Goal: Information Seeking & Learning: Find contact information

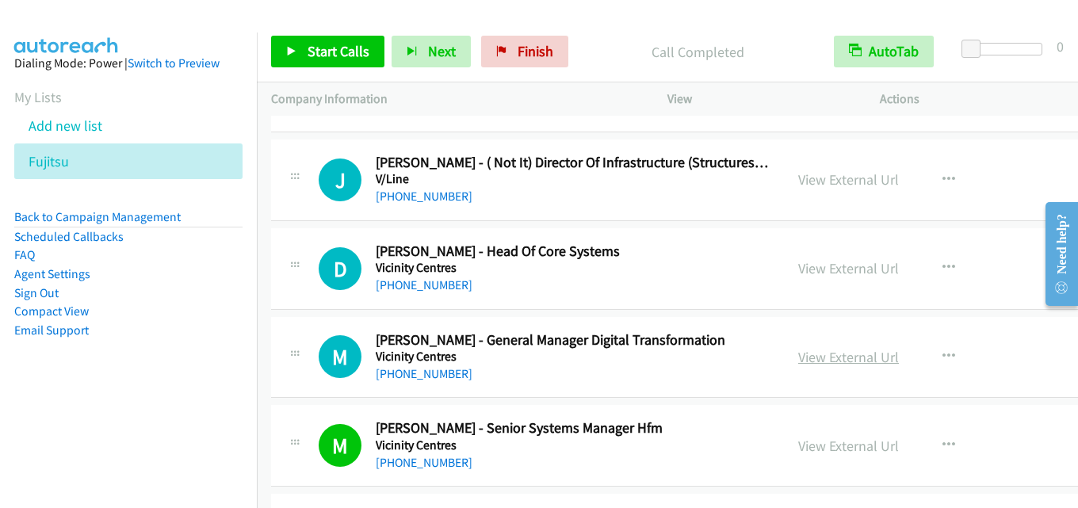
click at [819, 353] on link "View External Url" at bounding box center [848, 357] width 101 height 18
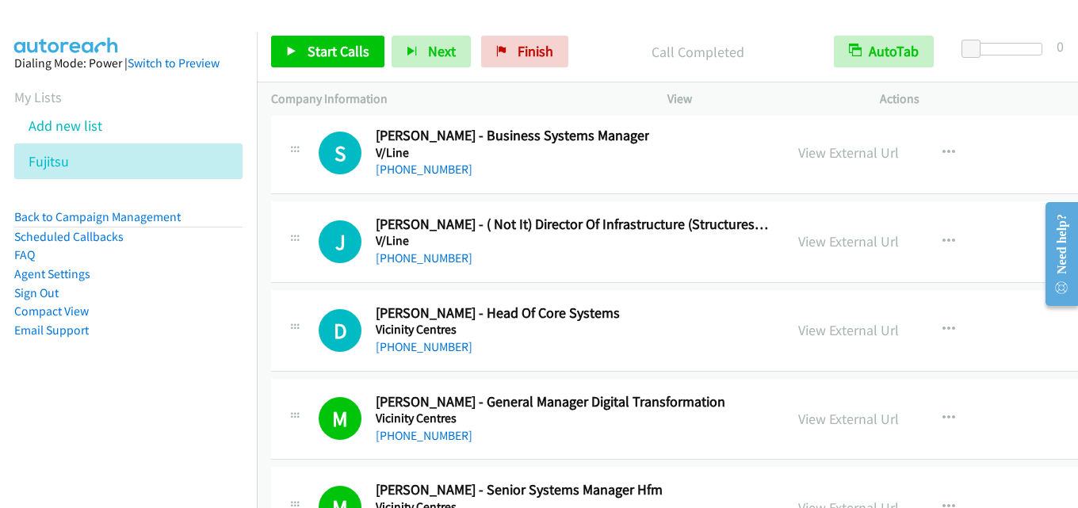
scroll to position [38006, 0]
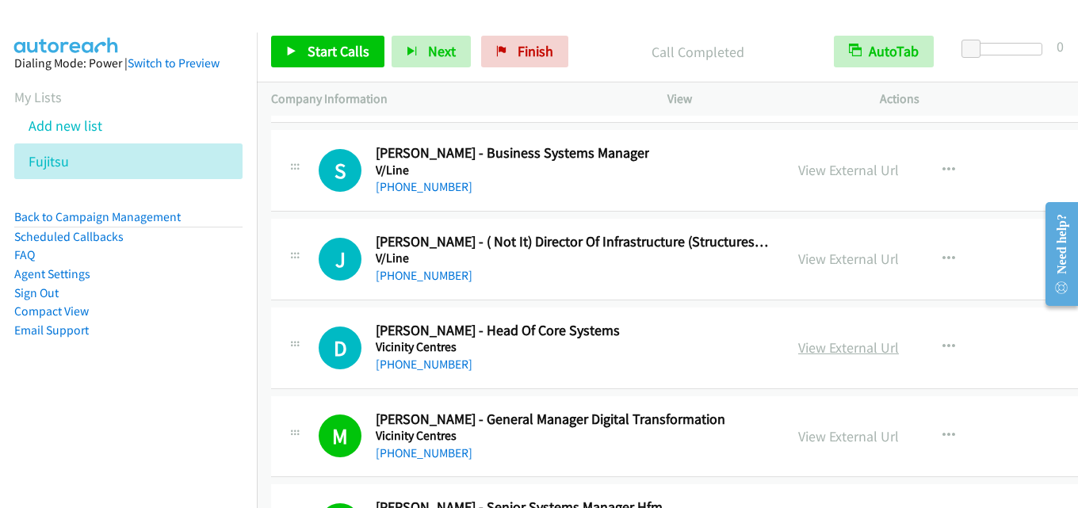
click at [798, 353] on link "View External Url" at bounding box center [848, 347] width 101 height 18
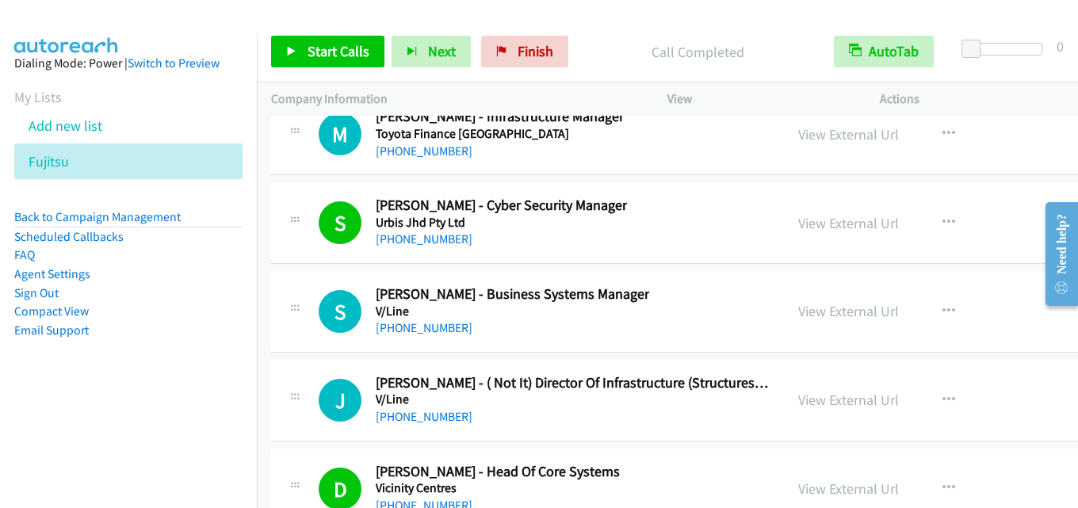
scroll to position [37848, 0]
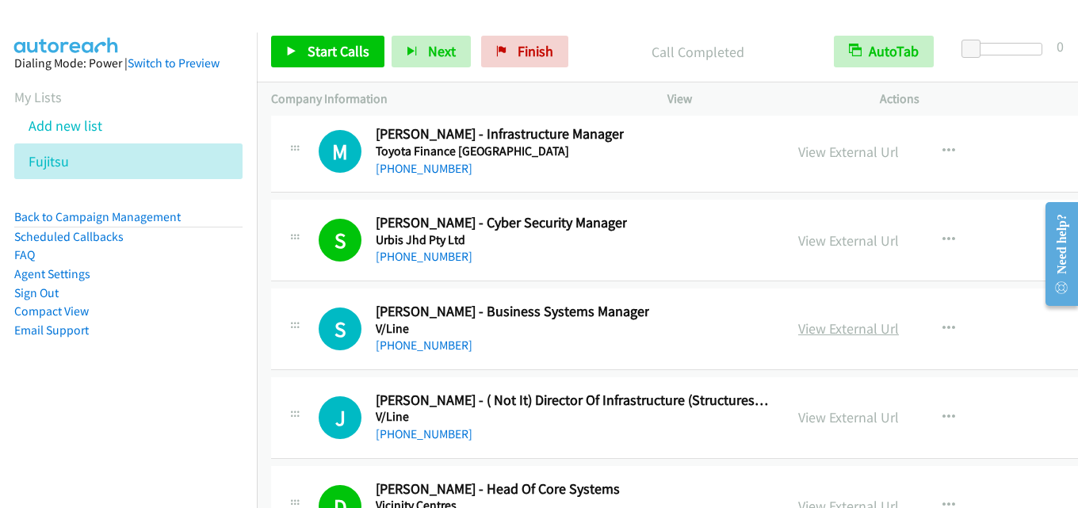
click at [829, 334] on link "View External Url" at bounding box center [848, 328] width 101 height 18
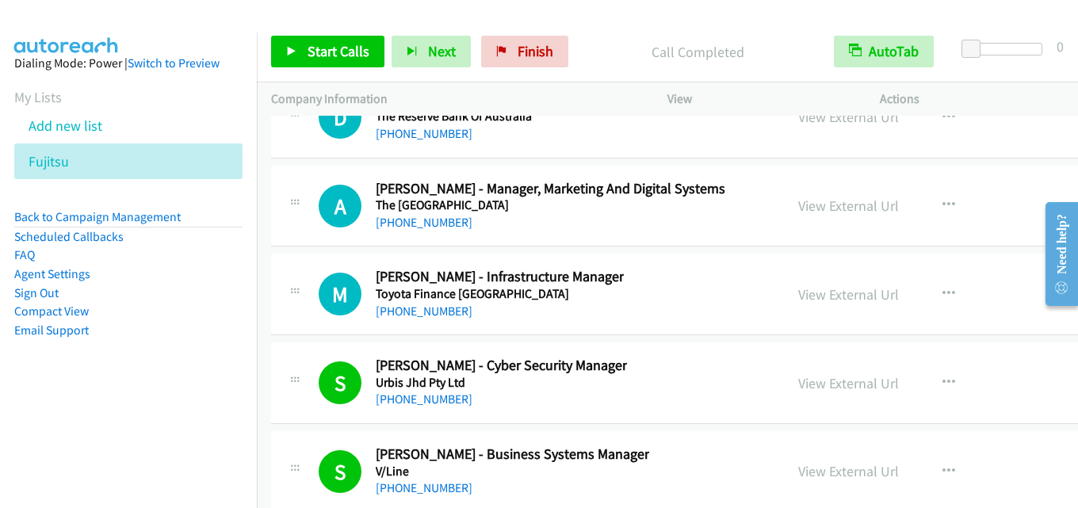
scroll to position [37689, 0]
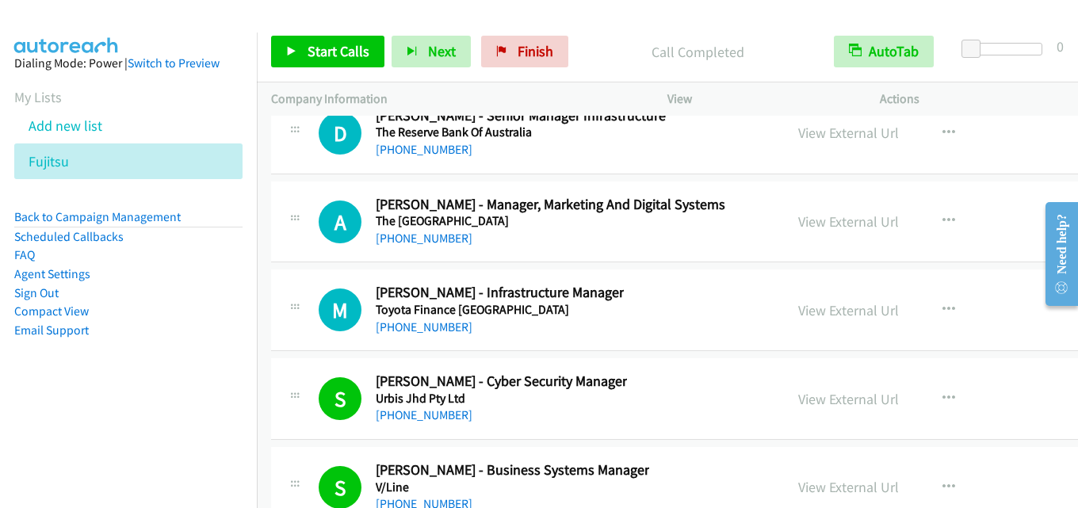
drag, startPoint x: 803, startPoint y: 308, endPoint x: 761, endPoint y: 326, distance: 45.8
click at [798, 314] on link "View External Url" at bounding box center [848, 310] width 101 height 18
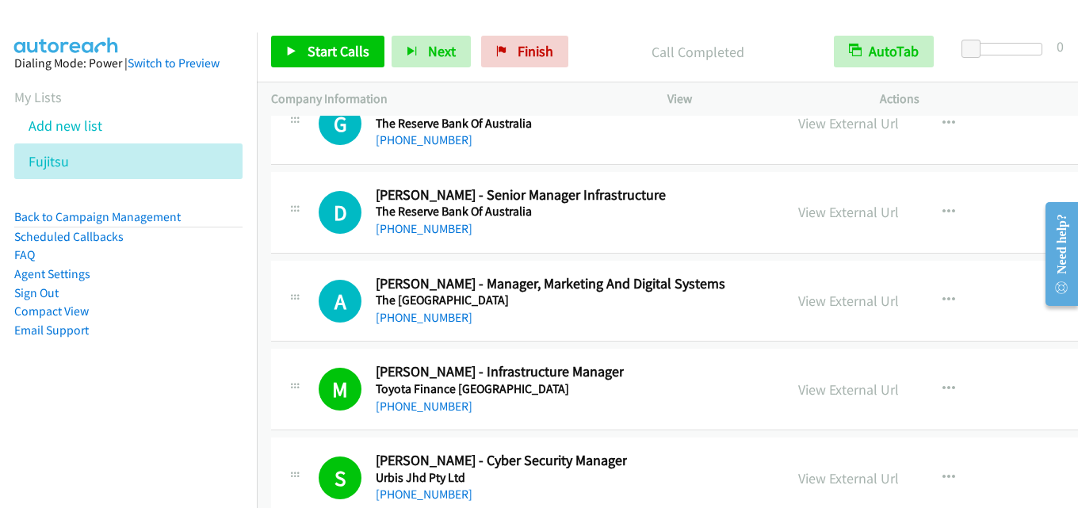
scroll to position [37531, 0]
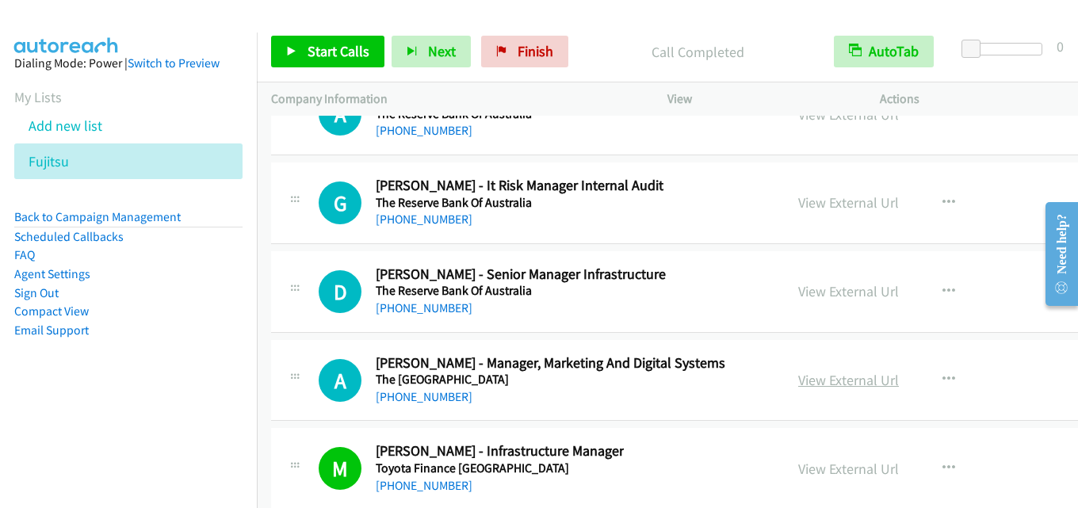
click at [806, 376] on link "View External Url" at bounding box center [848, 380] width 101 height 18
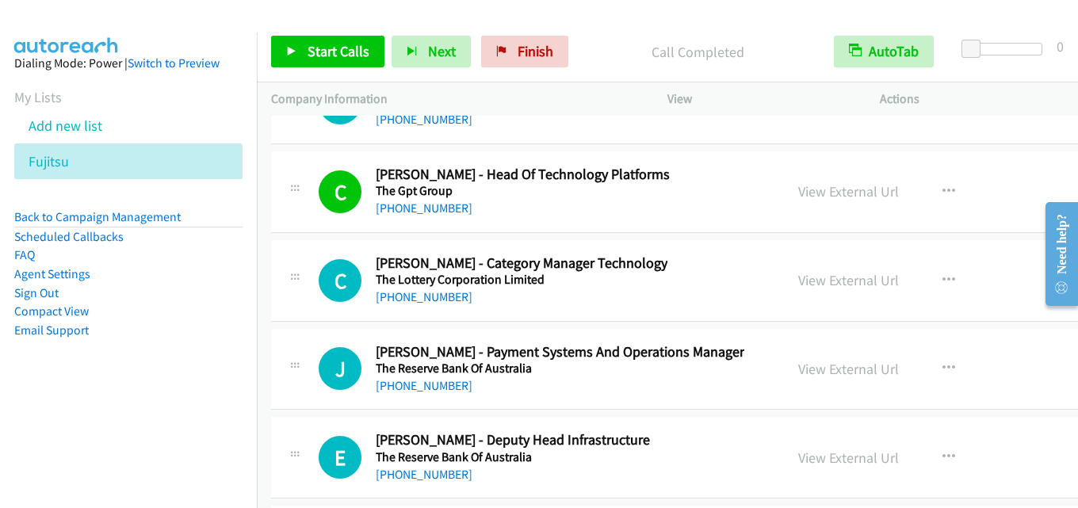
scroll to position [37055, 0]
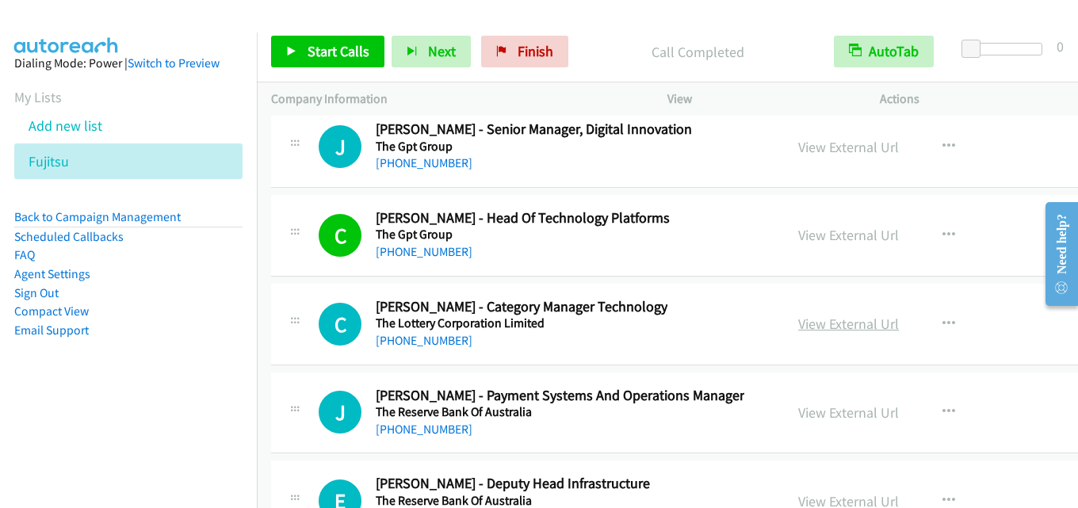
click at [801, 320] on link "View External Url" at bounding box center [848, 324] width 101 height 18
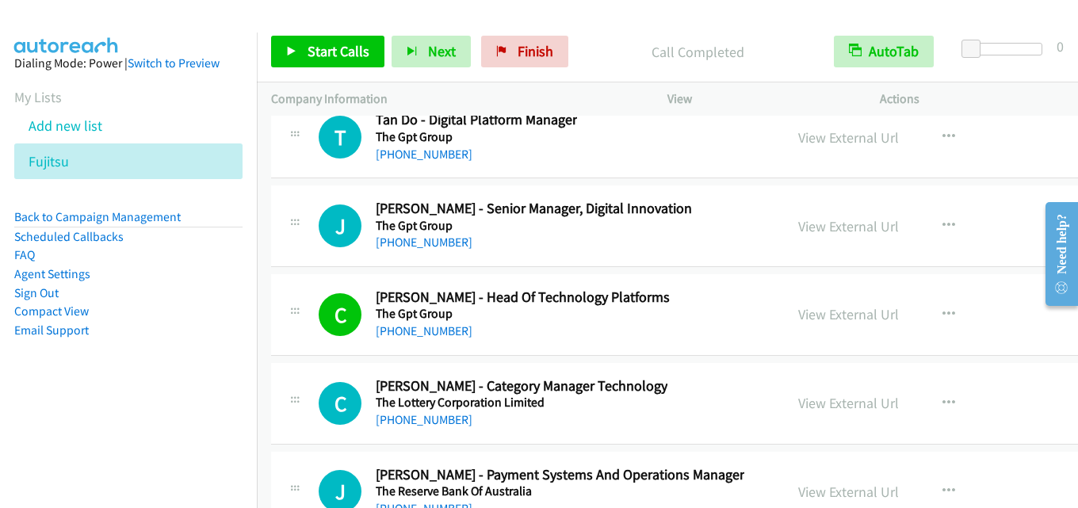
scroll to position [36897, 0]
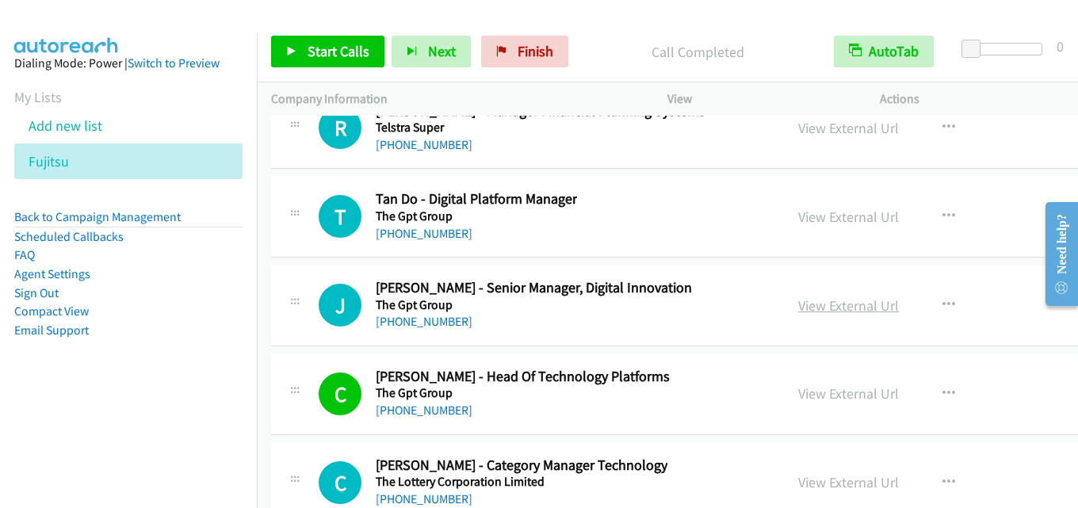
click at [829, 308] on link "View External Url" at bounding box center [848, 305] width 101 height 18
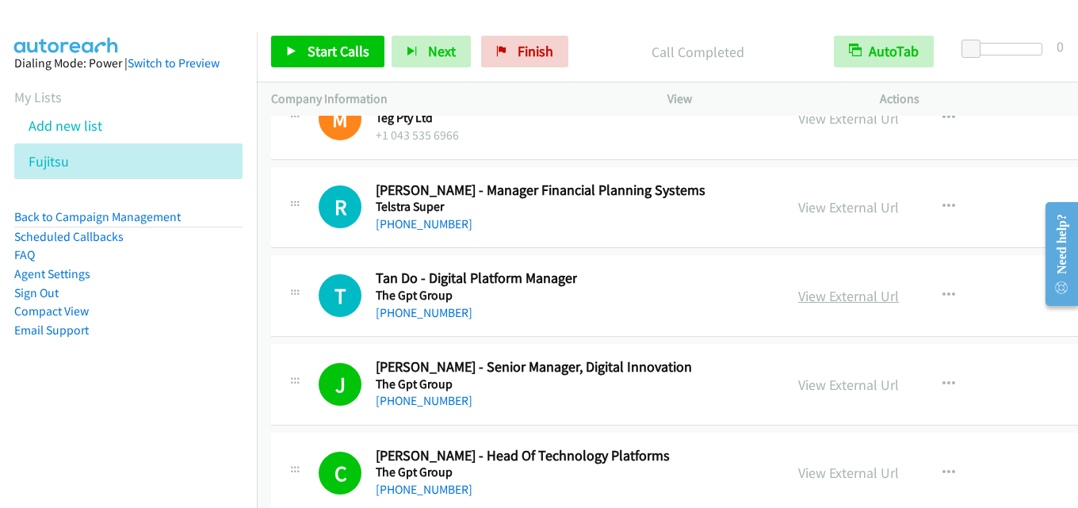
click at [813, 294] on link "View External Url" at bounding box center [848, 296] width 101 height 18
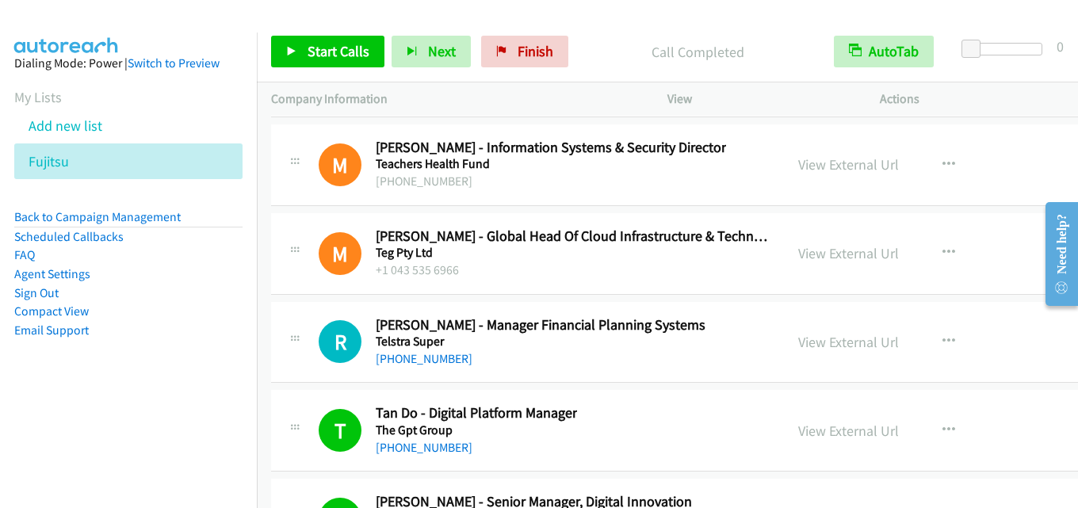
scroll to position [36659, 0]
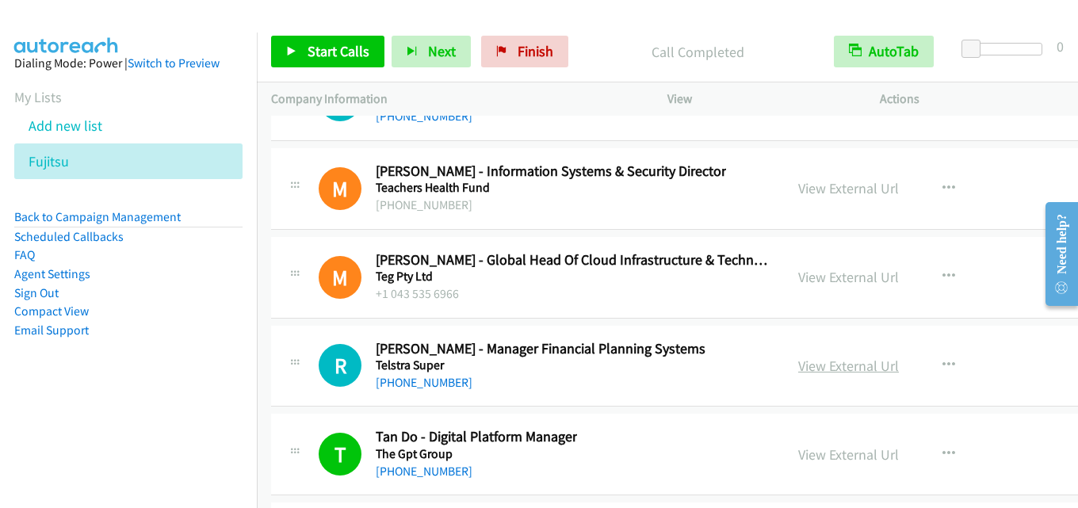
click at [808, 359] on link "View External Url" at bounding box center [848, 366] width 101 height 18
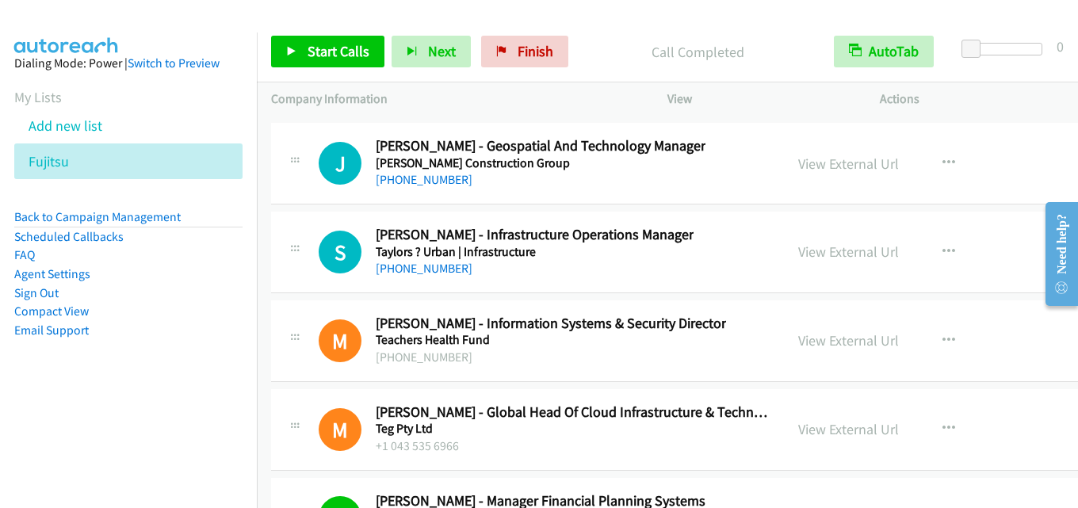
scroll to position [36500, 0]
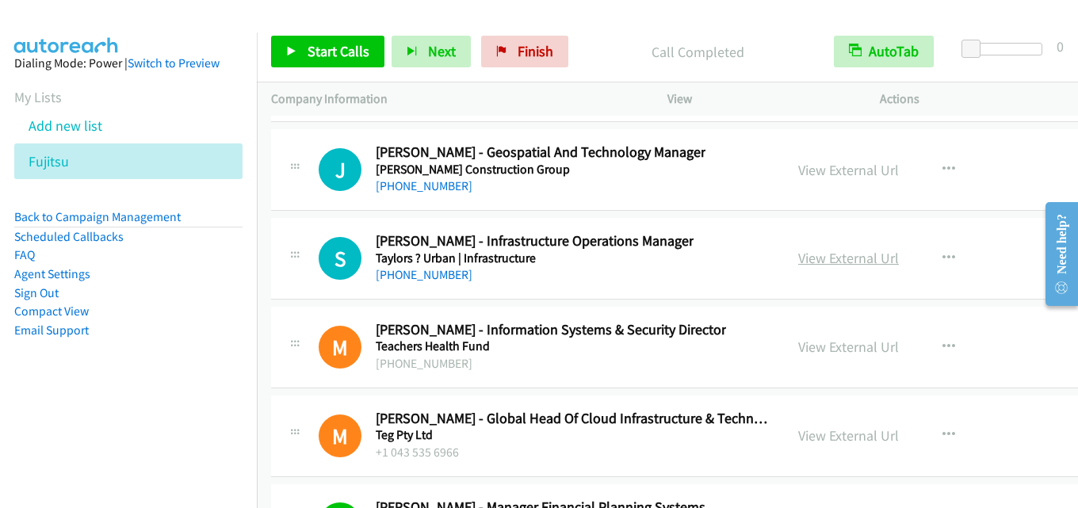
click at [809, 258] on link "View External Url" at bounding box center [848, 258] width 101 height 18
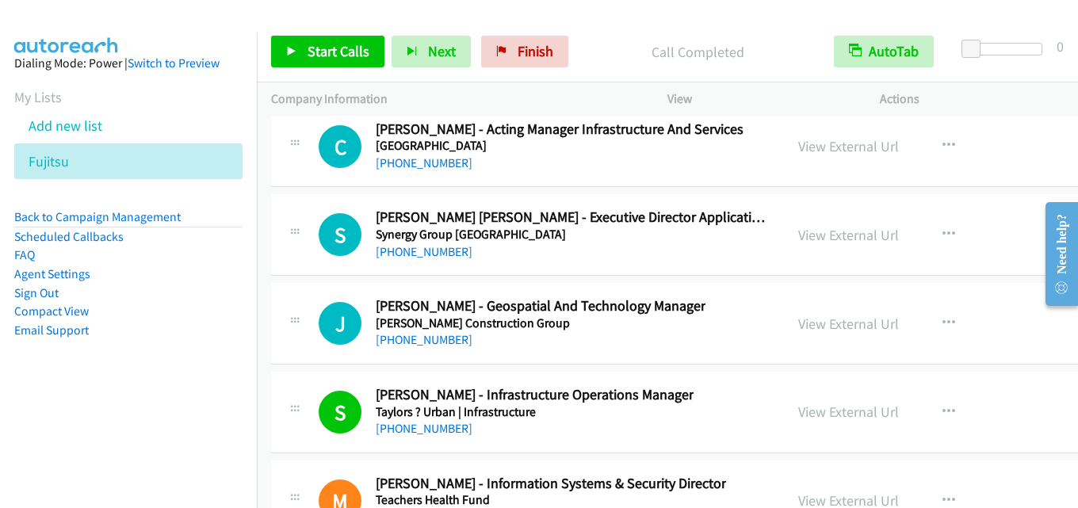
scroll to position [36342, 0]
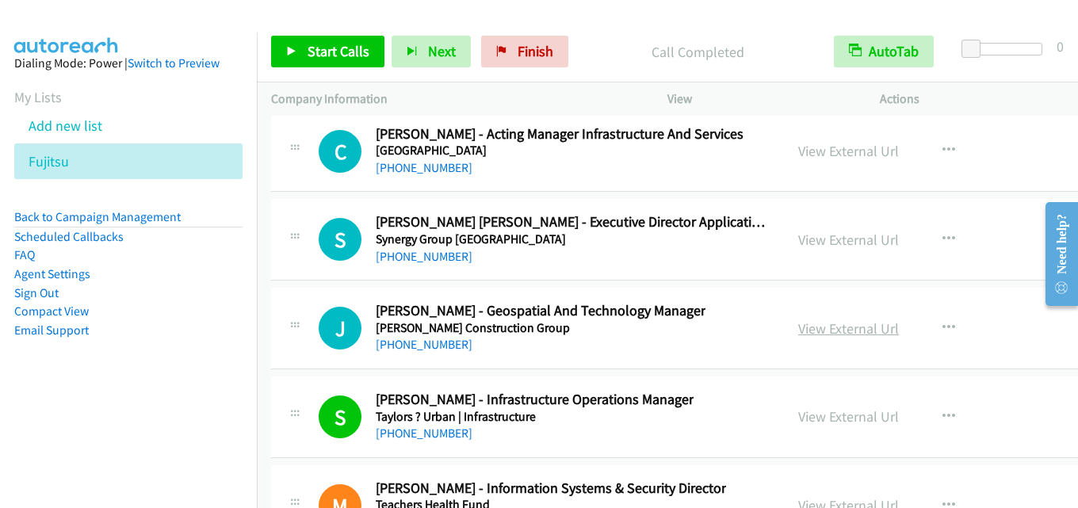
click at [798, 327] on link "View External Url" at bounding box center [848, 328] width 101 height 18
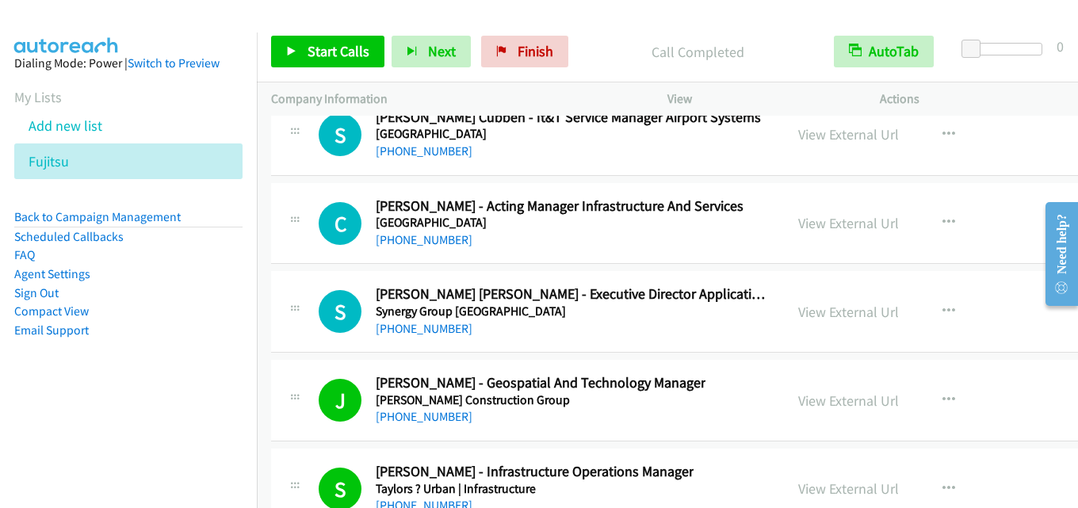
scroll to position [36263, 0]
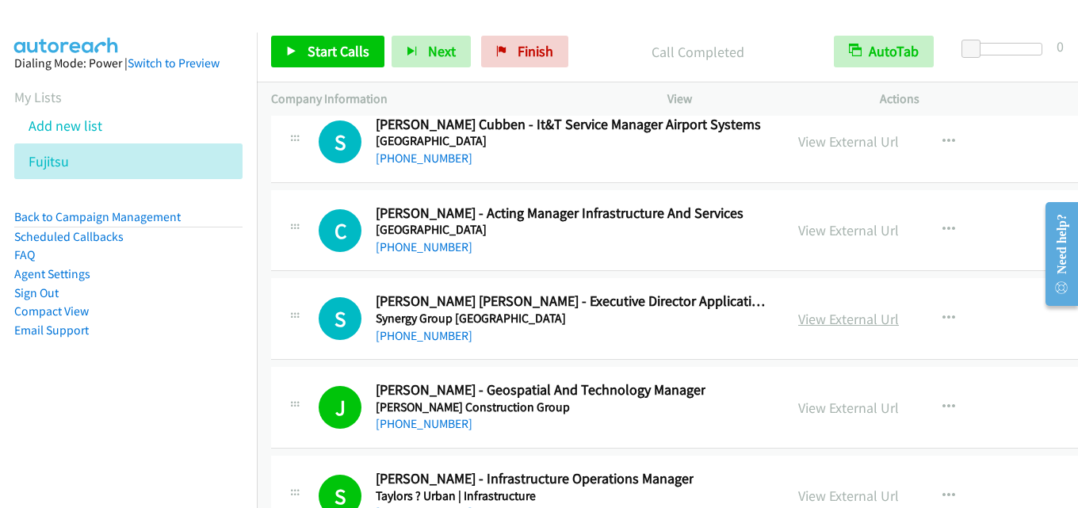
click at [819, 319] on link "View External Url" at bounding box center [848, 319] width 101 height 18
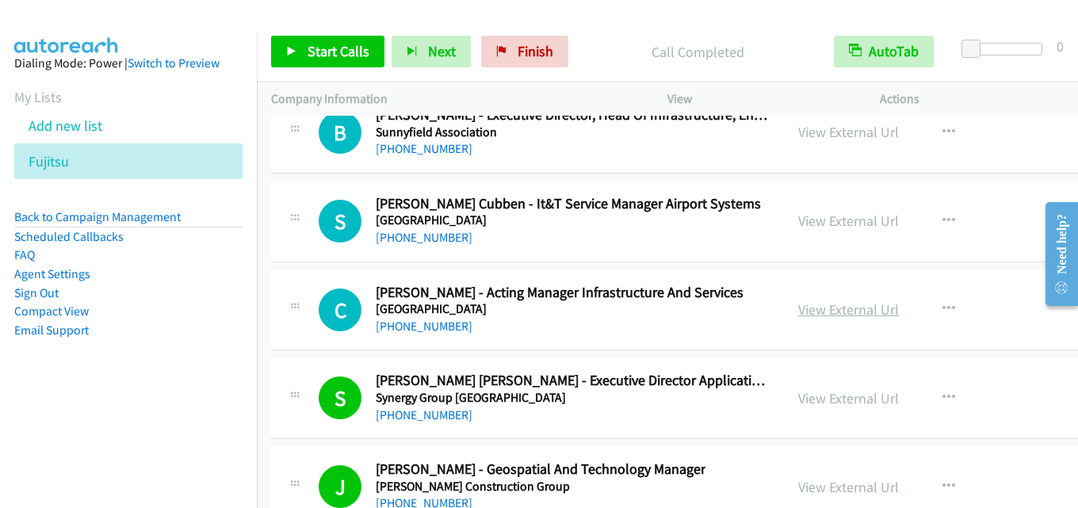
click at [816, 315] on link "View External Url" at bounding box center [848, 309] width 101 height 18
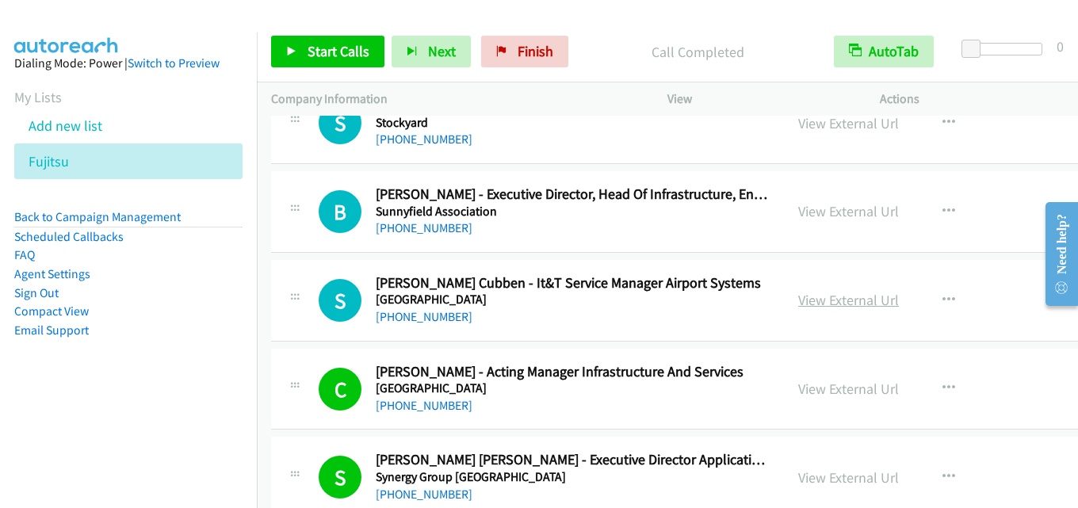
scroll to position [36025, 0]
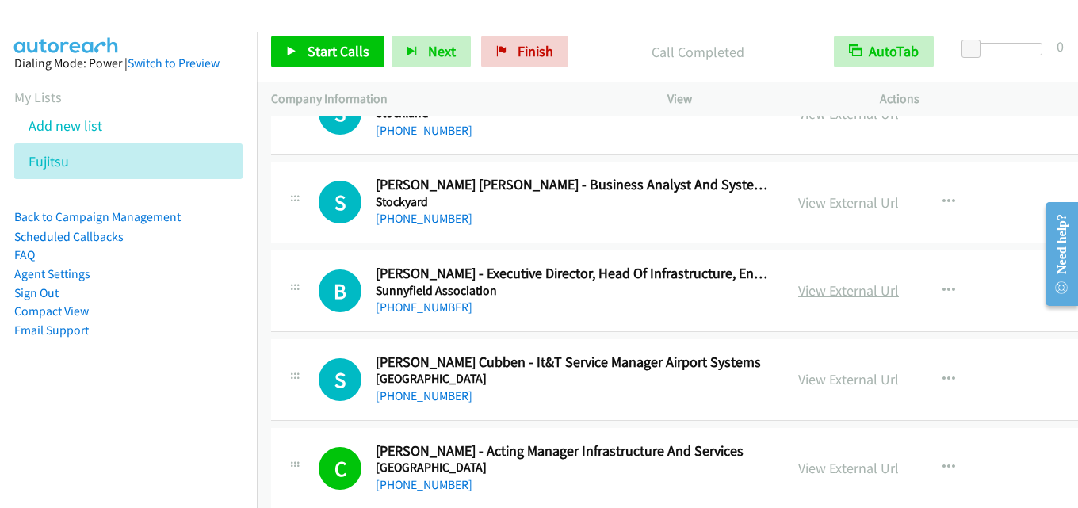
click at [813, 282] on link "View External Url" at bounding box center [848, 290] width 101 height 18
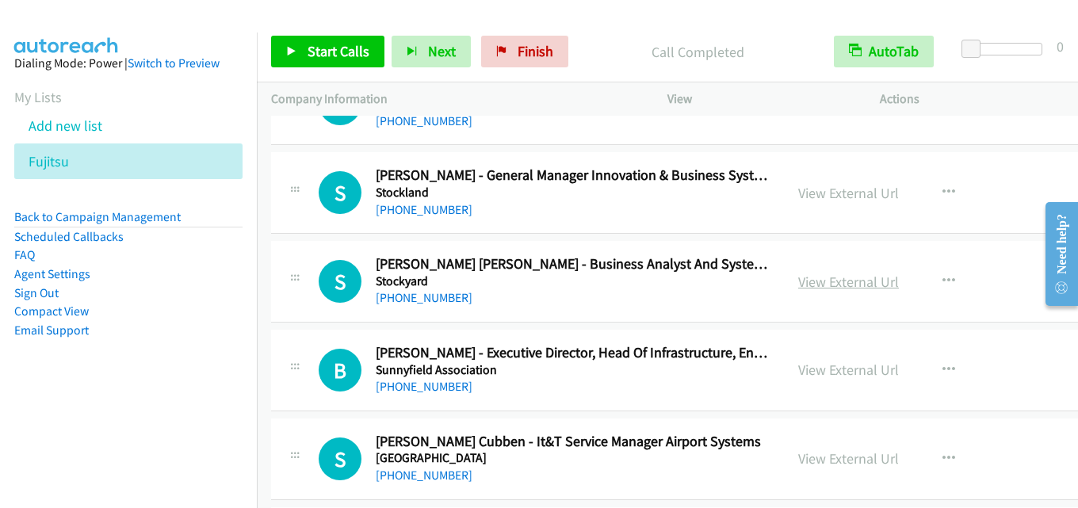
click at [798, 277] on link "View External Url" at bounding box center [848, 282] width 101 height 18
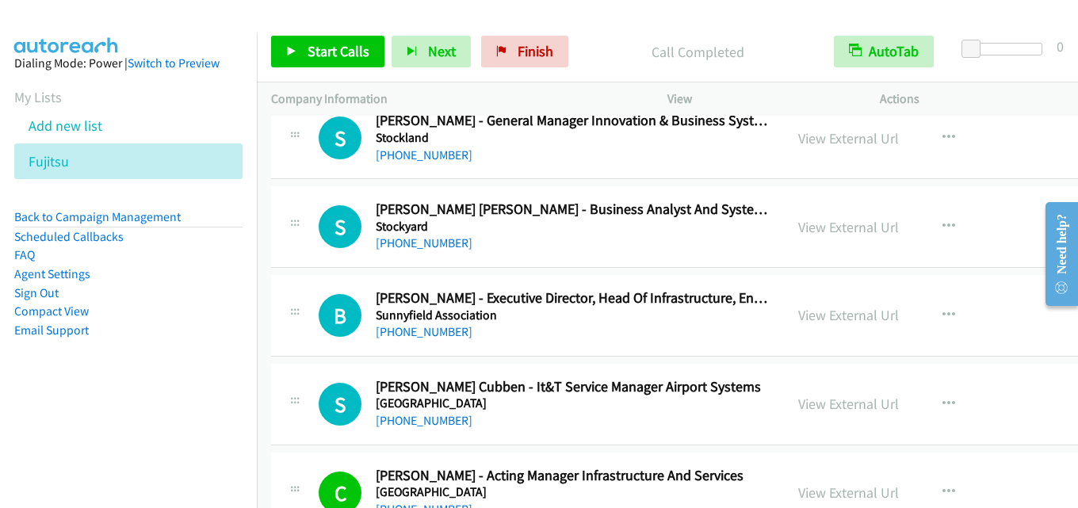
scroll to position [36025, 0]
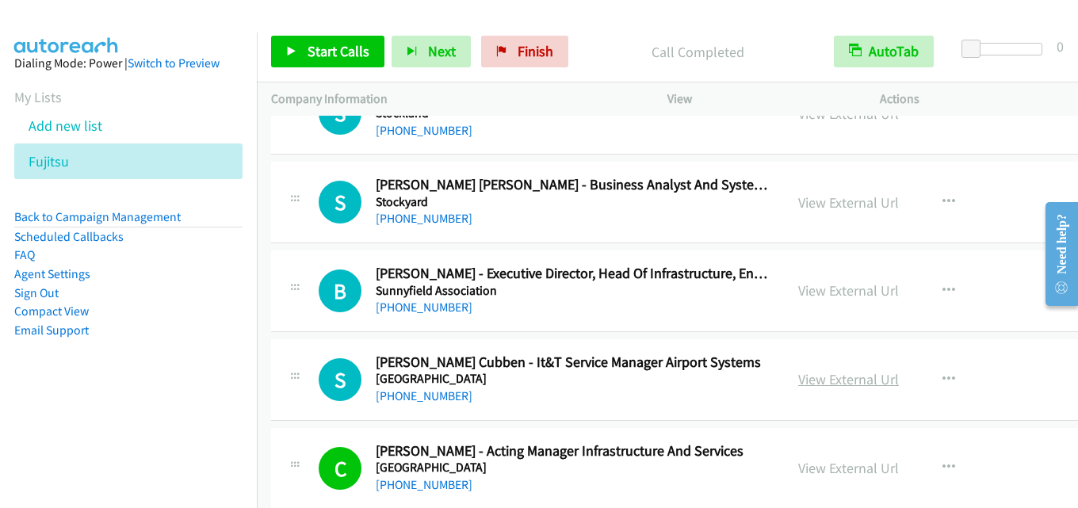
click at [800, 376] on link "View External Url" at bounding box center [848, 379] width 101 height 18
click at [849, 290] on link "View External Url" at bounding box center [848, 290] width 101 height 18
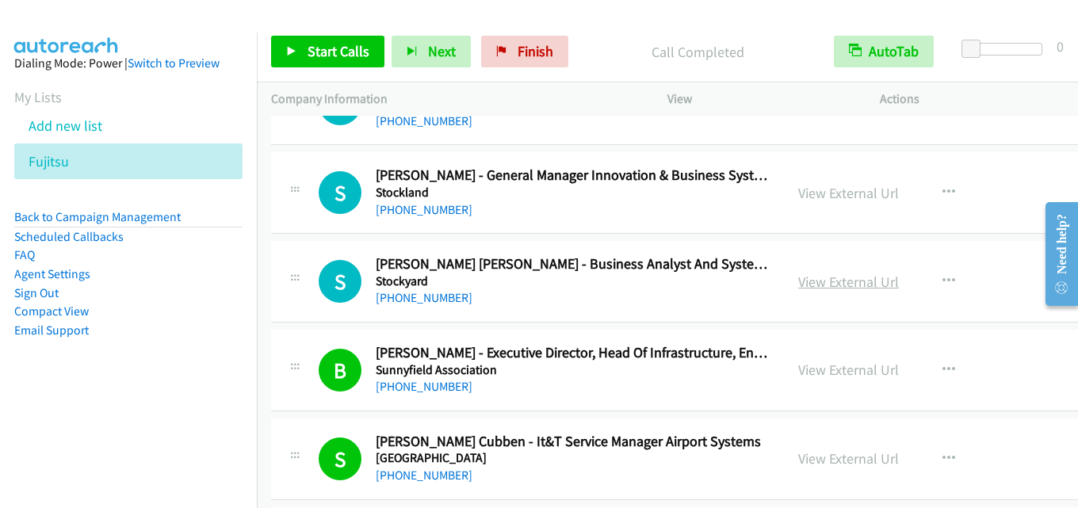
click at [810, 285] on link "View External Url" at bounding box center [848, 282] width 101 height 18
click at [553, 98] on p "Company Information" at bounding box center [455, 99] width 368 height 19
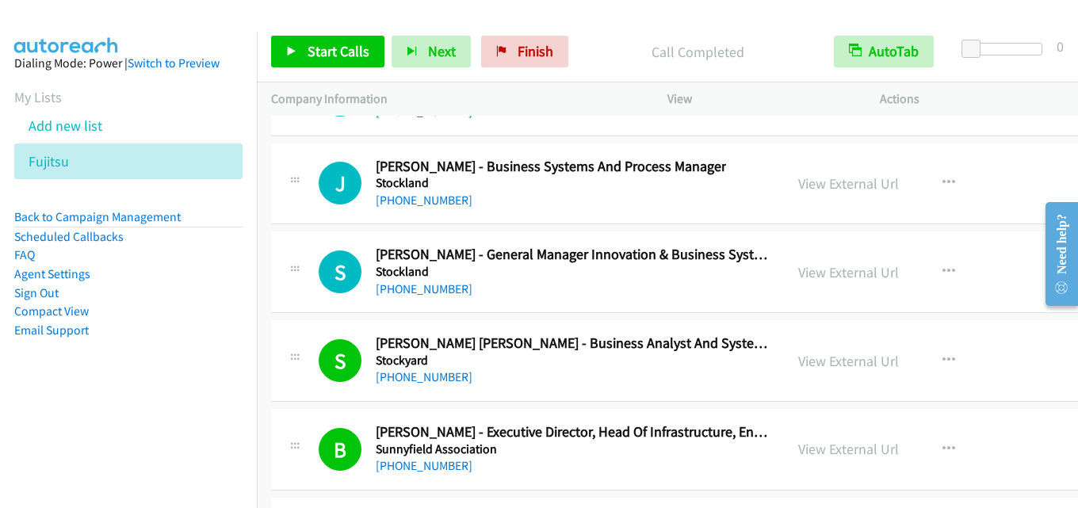
scroll to position [35787, 0]
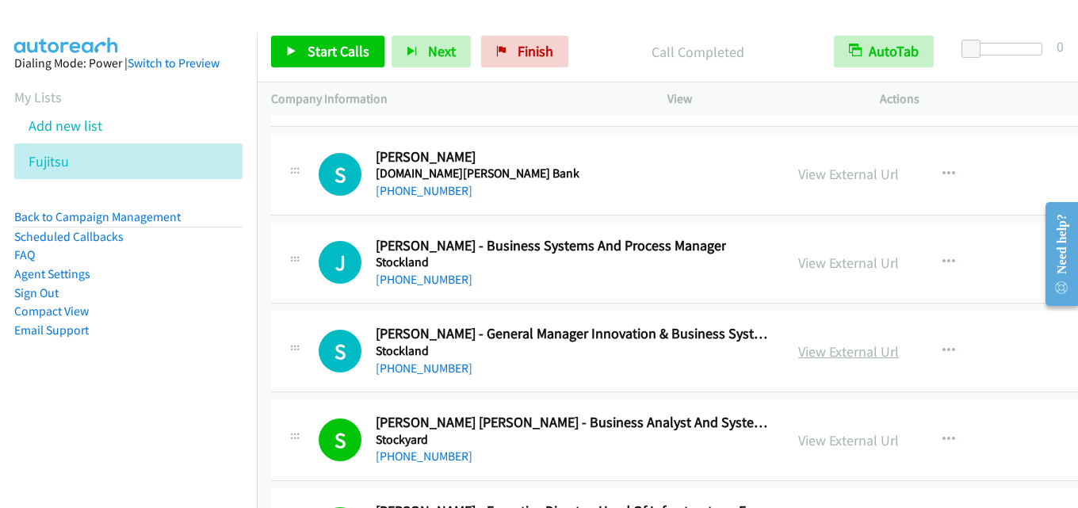
click at [798, 343] on link "View External Url" at bounding box center [848, 351] width 101 height 18
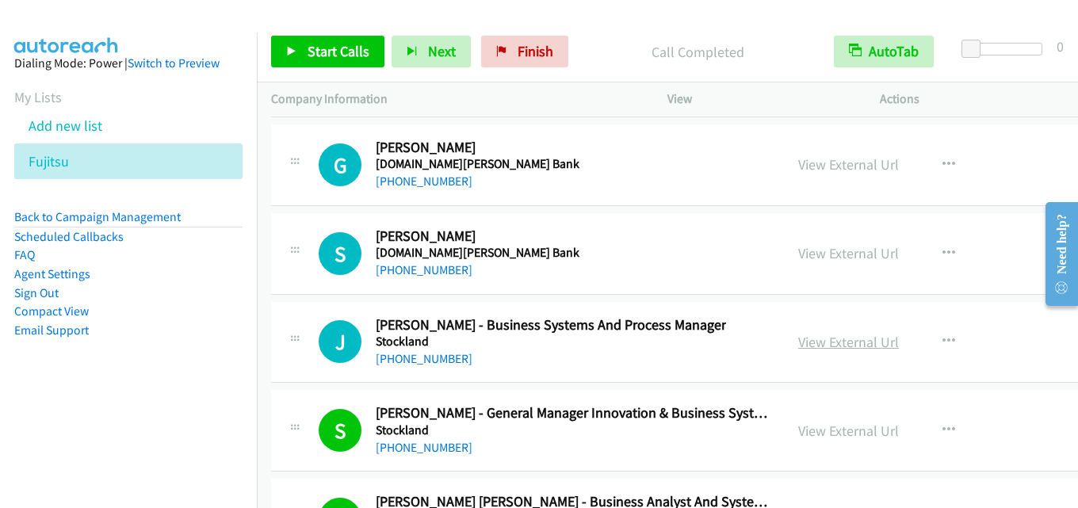
click at [798, 342] on link "View External Url" at bounding box center [848, 342] width 101 height 18
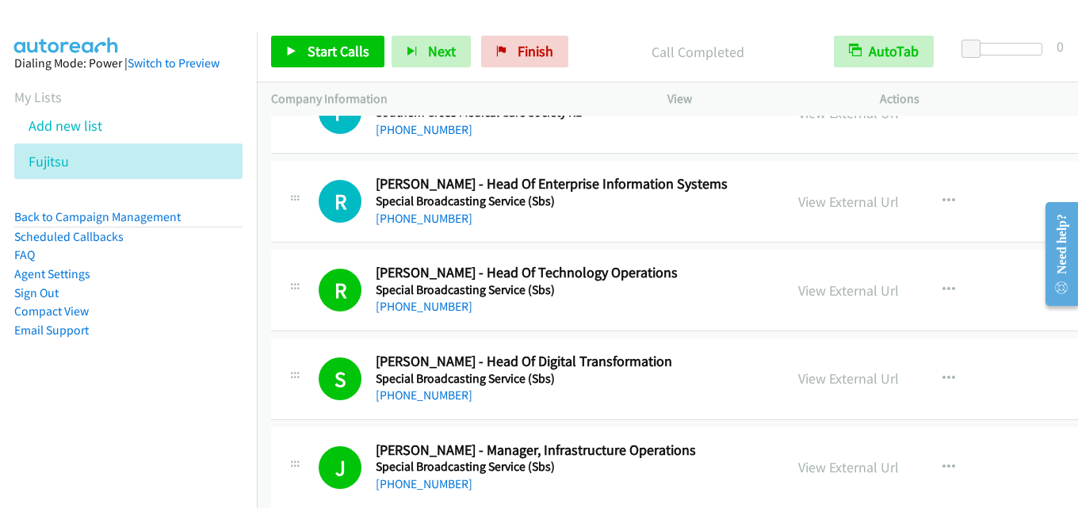
scroll to position [34440, 0]
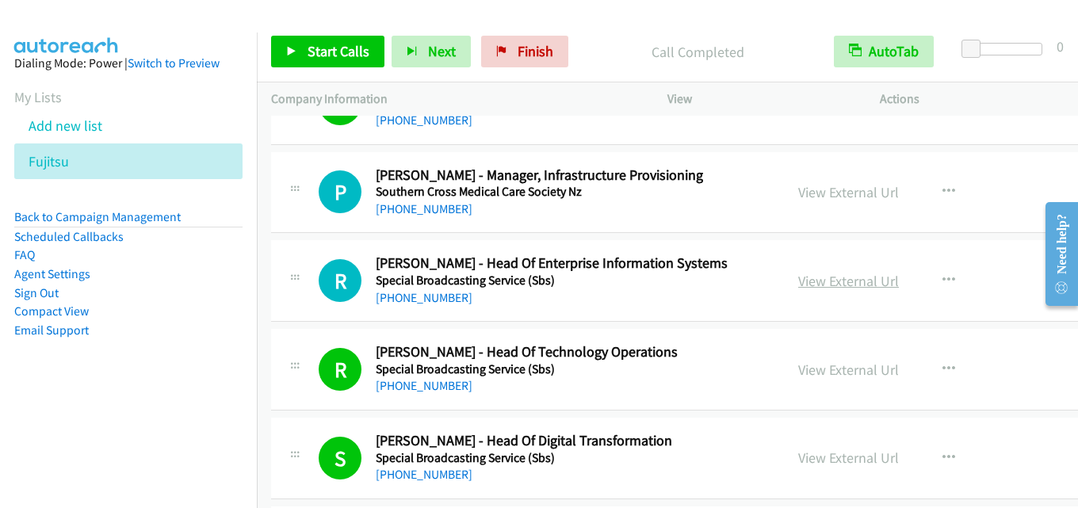
click at [798, 277] on link "View External Url" at bounding box center [848, 281] width 101 height 18
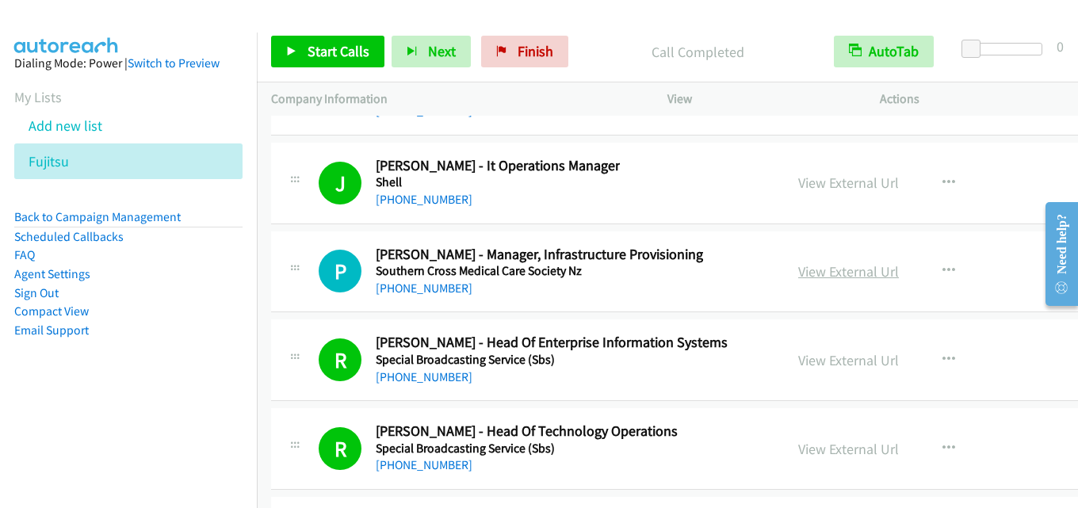
click at [816, 278] on link "View External Url" at bounding box center [848, 271] width 101 height 18
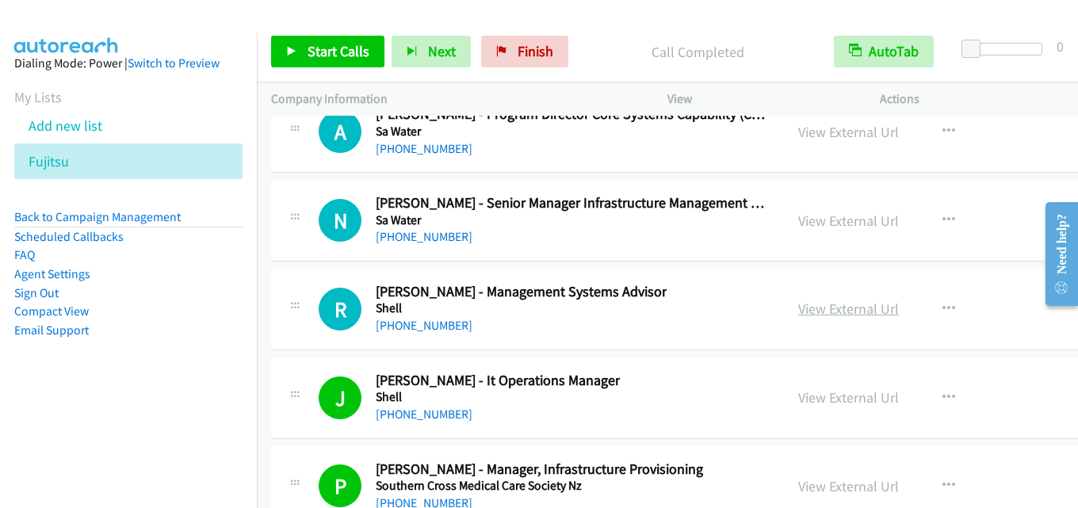
scroll to position [34123, 0]
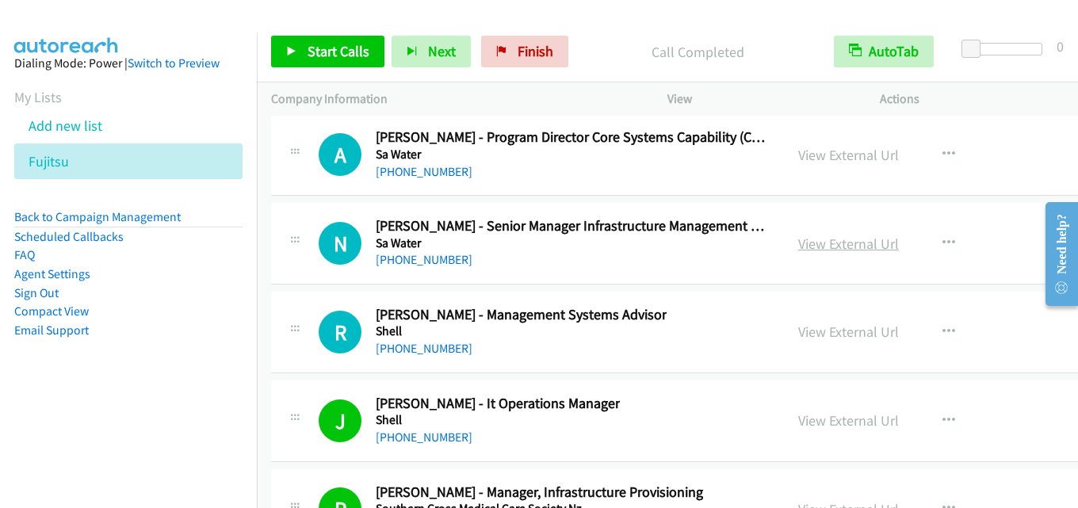
click at [829, 239] on link "View External Url" at bounding box center [848, 244] width 101 height 18
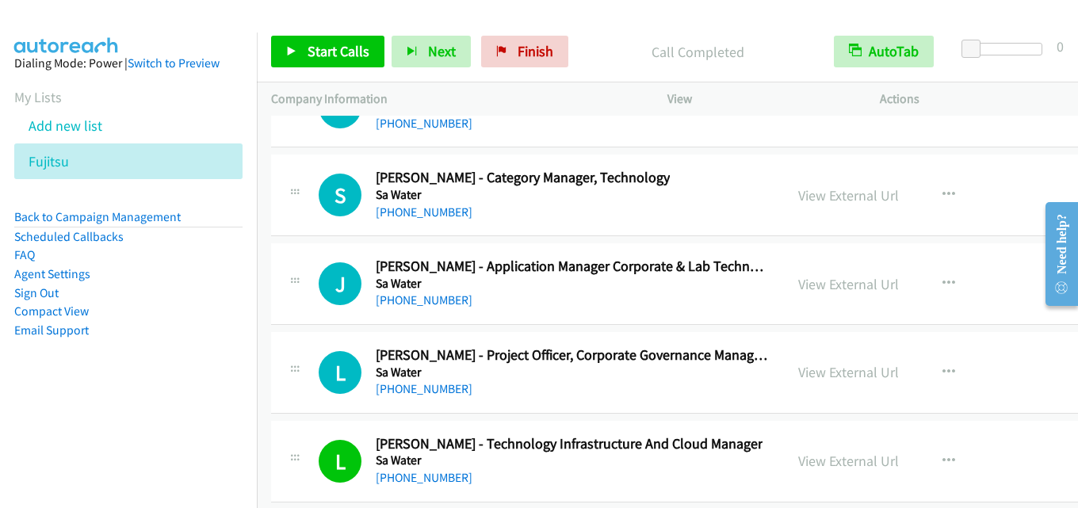
scroll to position [33568, 0]
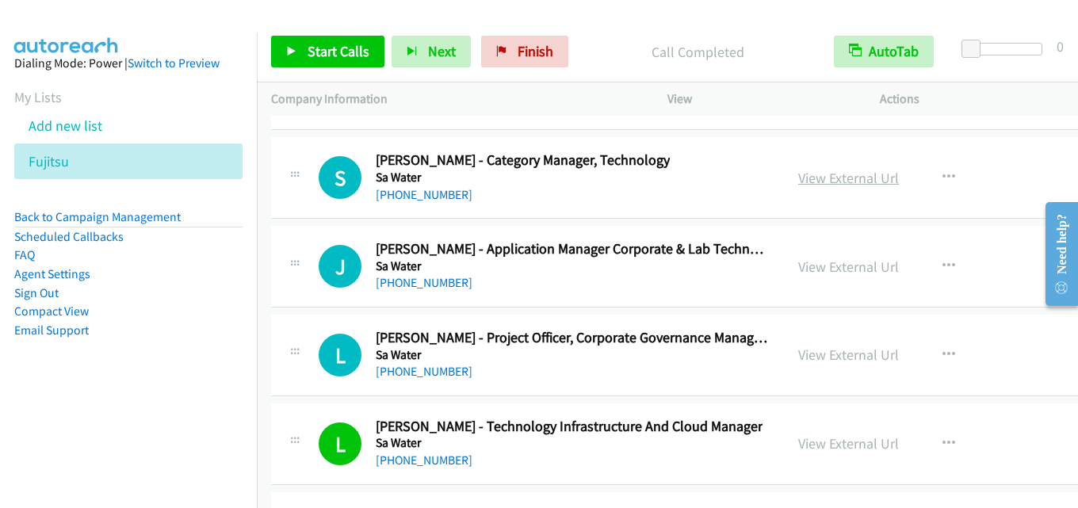
click at [818, 174] on link "View External Url" at bounding box center [848, 178] width 101 height 18
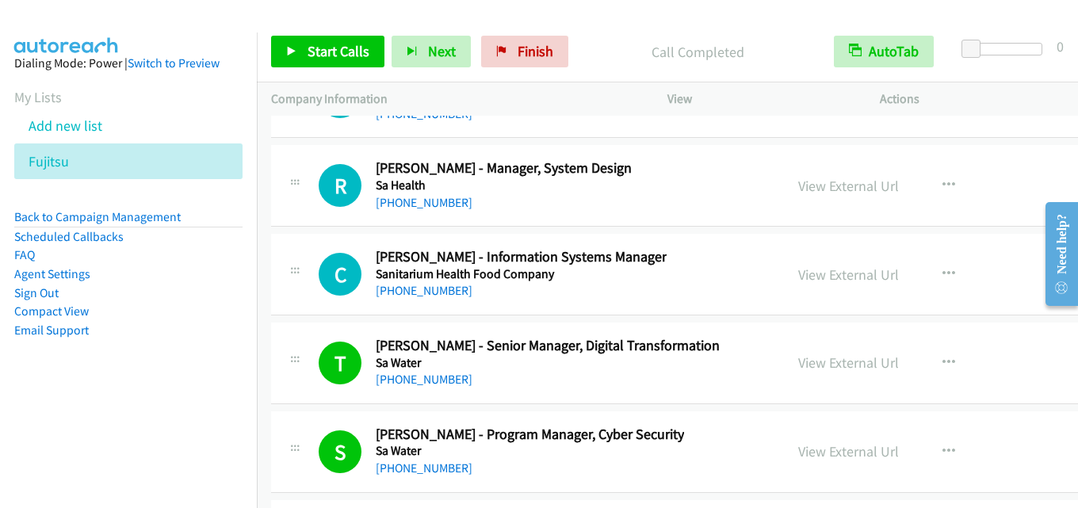
scroll to position [33092, 0]
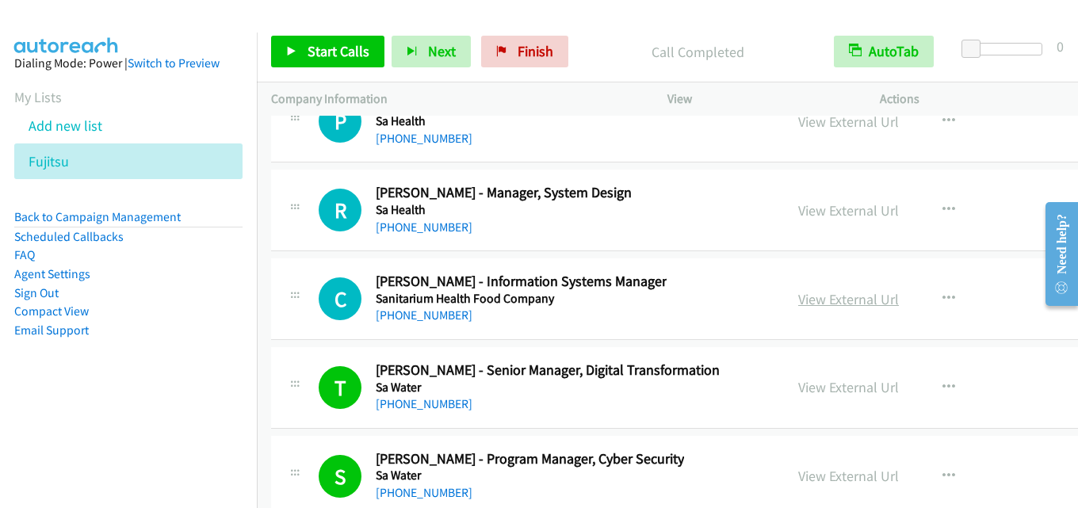
click at [840, 304] on link "View External Url" at bounding box center [848, 299] width 101 height 18
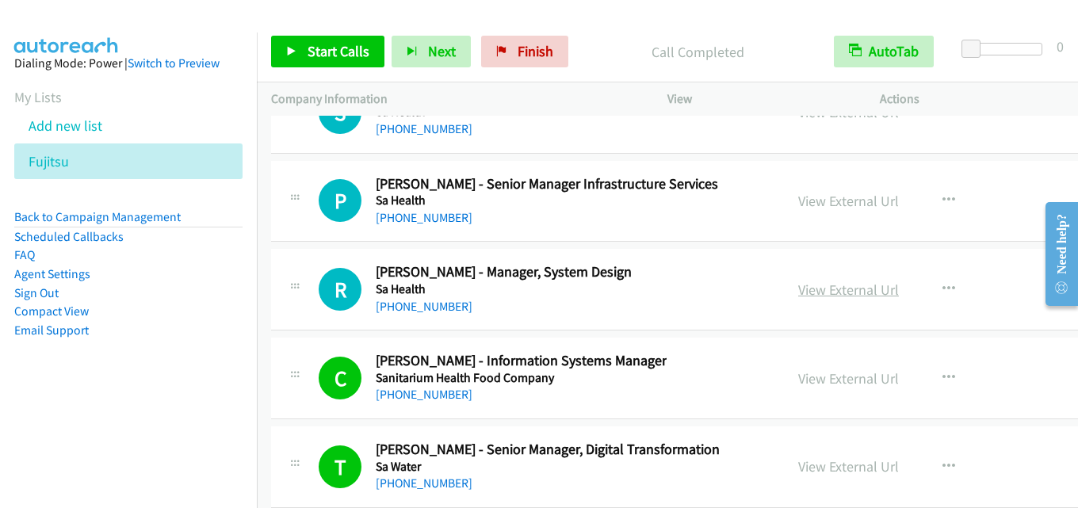
scroll to position [32934, 0]
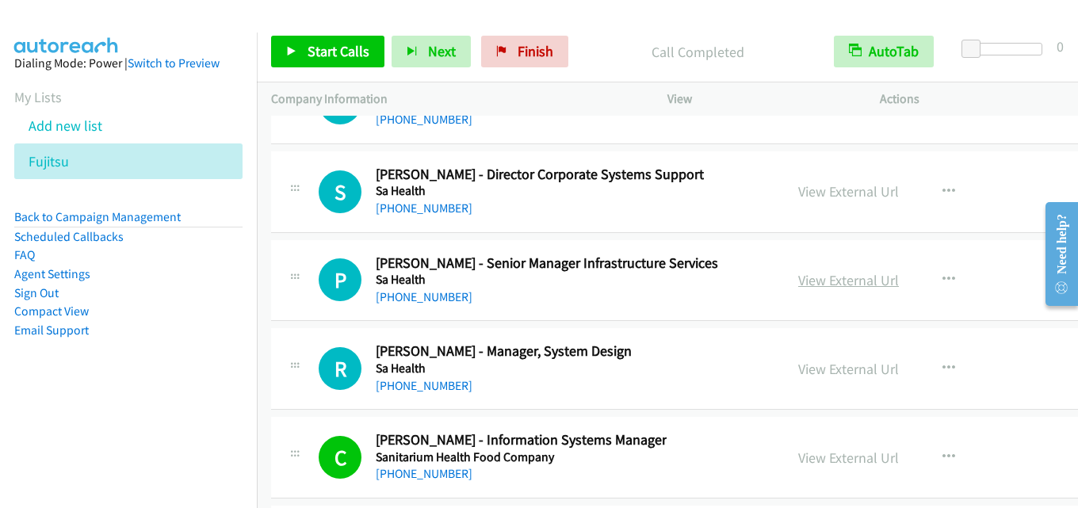
click at [802, 281] on link "View External Url" at bounding box center [848, 280] width 101 height 18
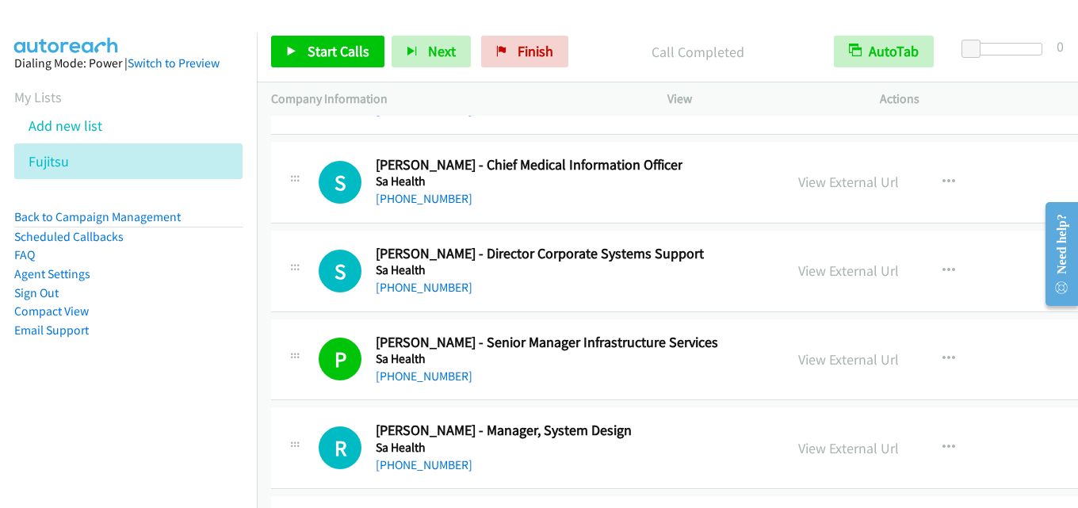
drag, startPoint x: 693, startPoint y: 160, endPoint x: 655, endPoint y: 178, distance: 41.8
click at [811, 273] on link "View External Url" at bounding box center [848, 271] width 101 height 18
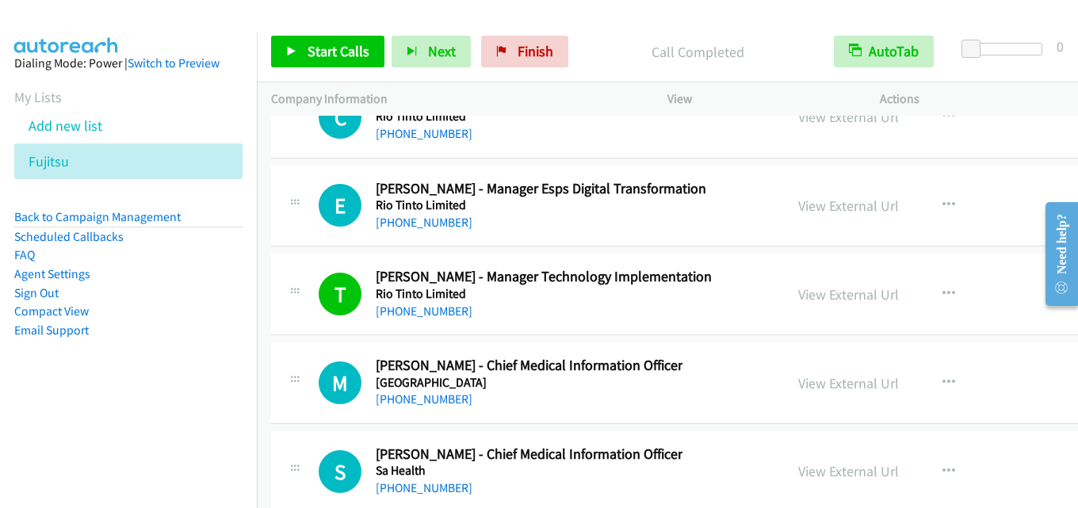
scroll to position [32538, 0]
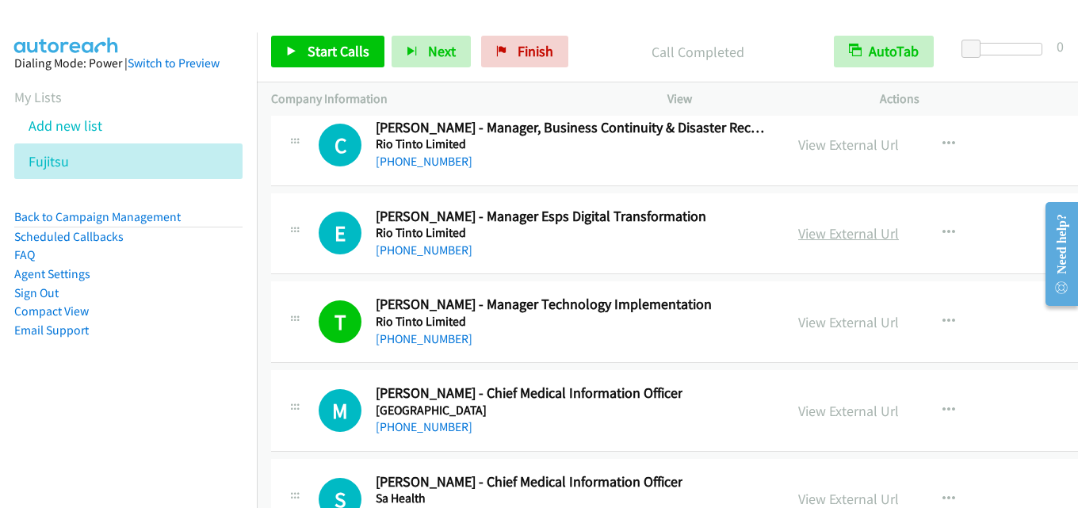
click at [820, 231] on link "View External Url" at bounding box center [848, 233] width 101 height 18
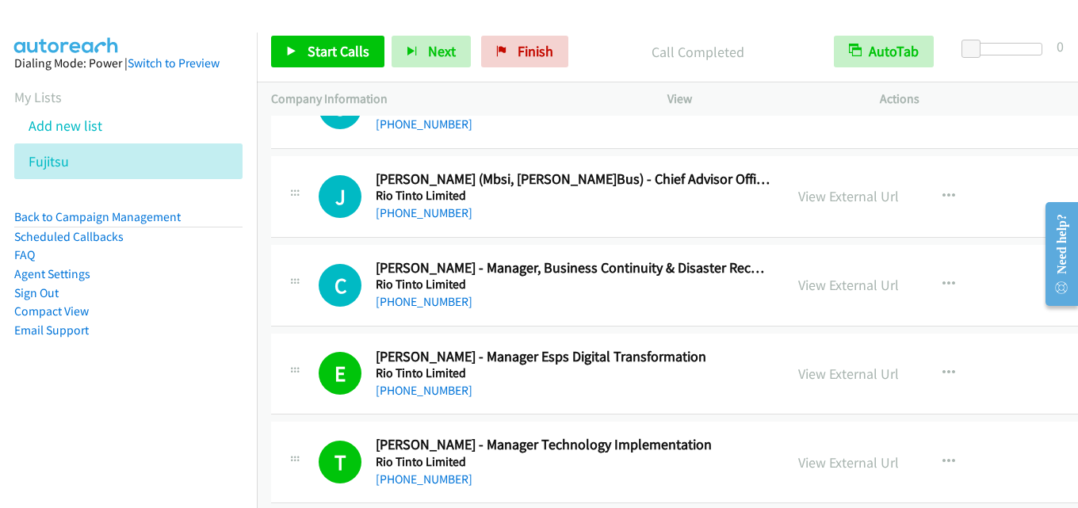
scroll to position [32379, 0]
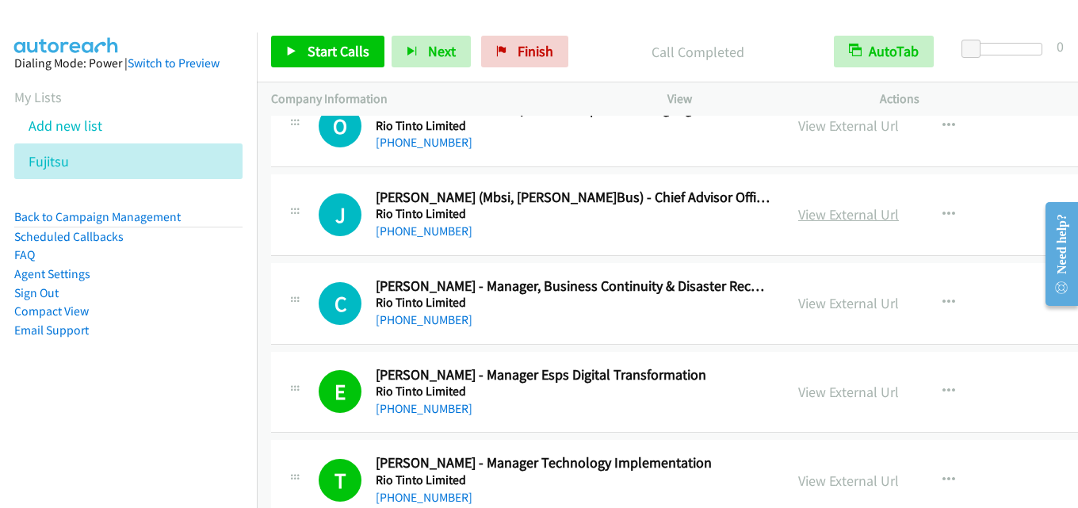
click at [798, 222] on link "View External Url" at bounding box center [848, 214] width 101 height 18
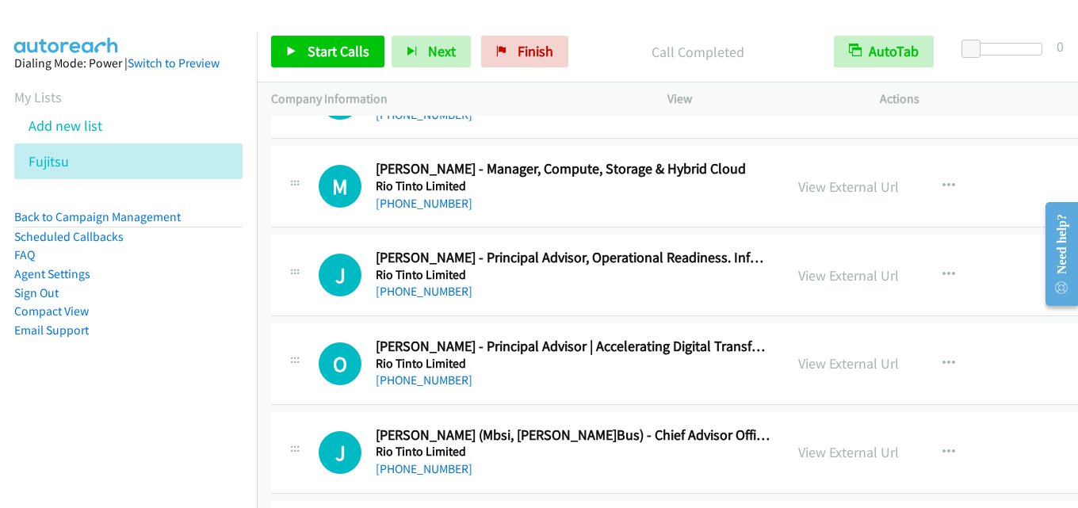
scroll to position [32062, 0]
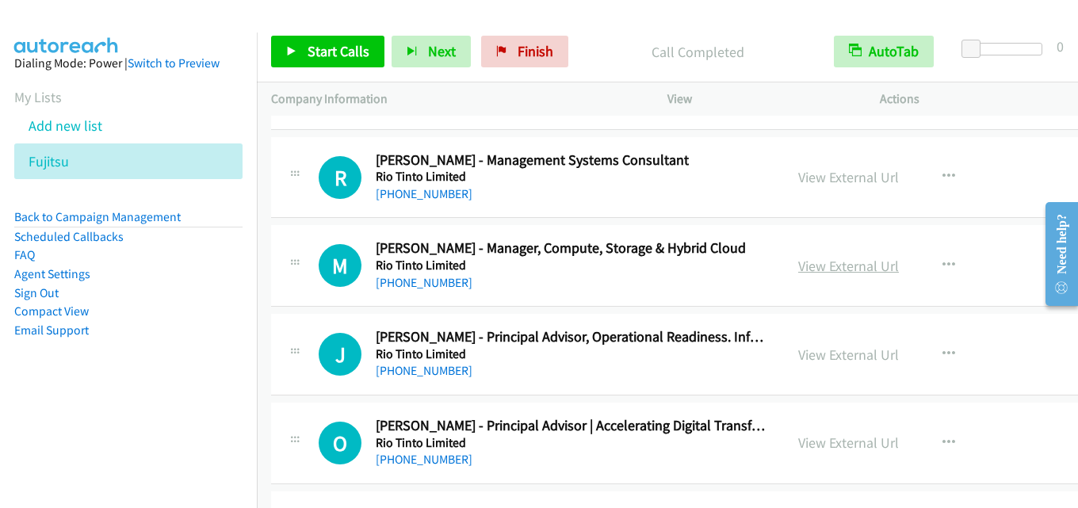
click at [810, 264] on link "View External Url" at bounding box center [848, 266] width 101 height 18
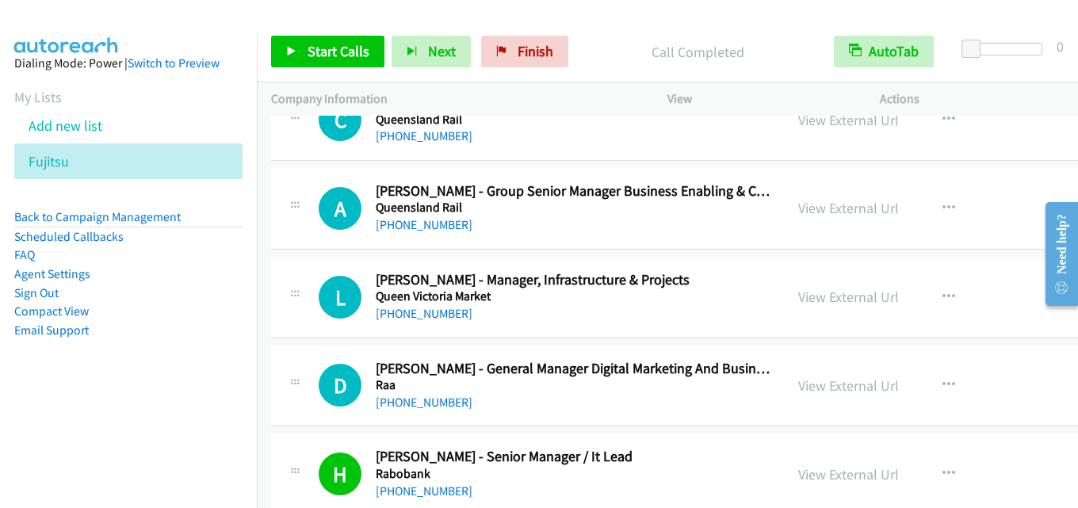
scroll to position [31428, 0]
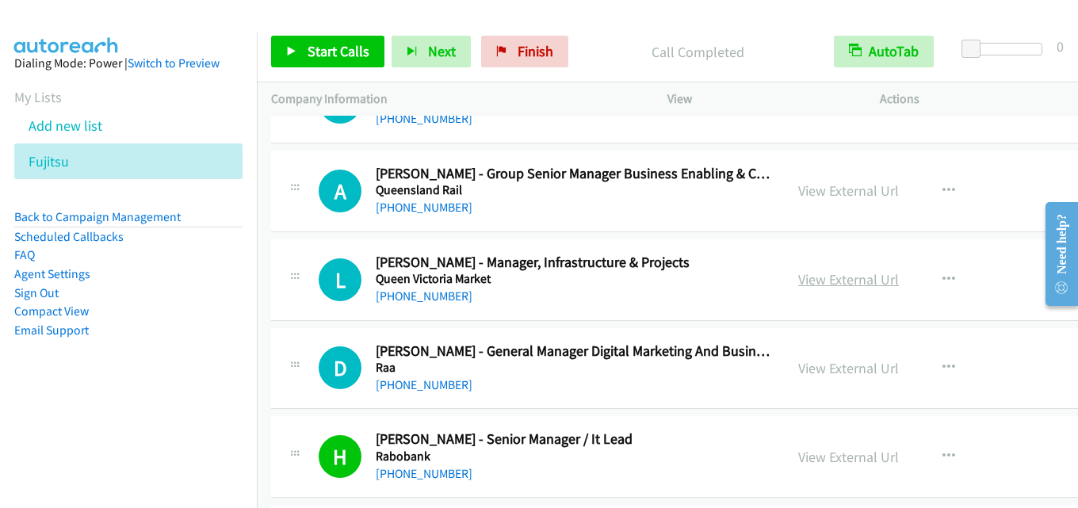
click at [804, 278] on link "View External Url" at bounding box center [848, 279] width 101 height 18
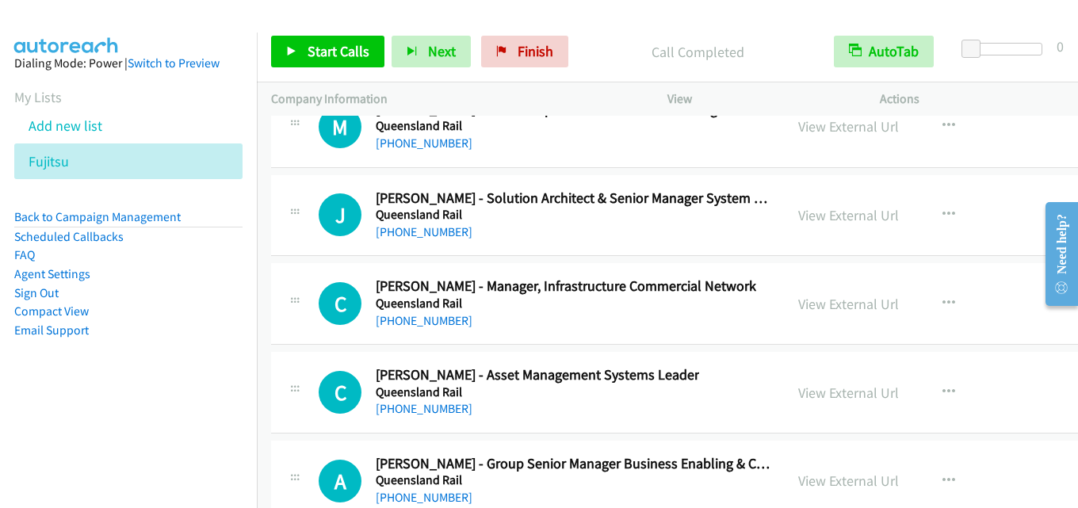
scroll to position [31111, 0]
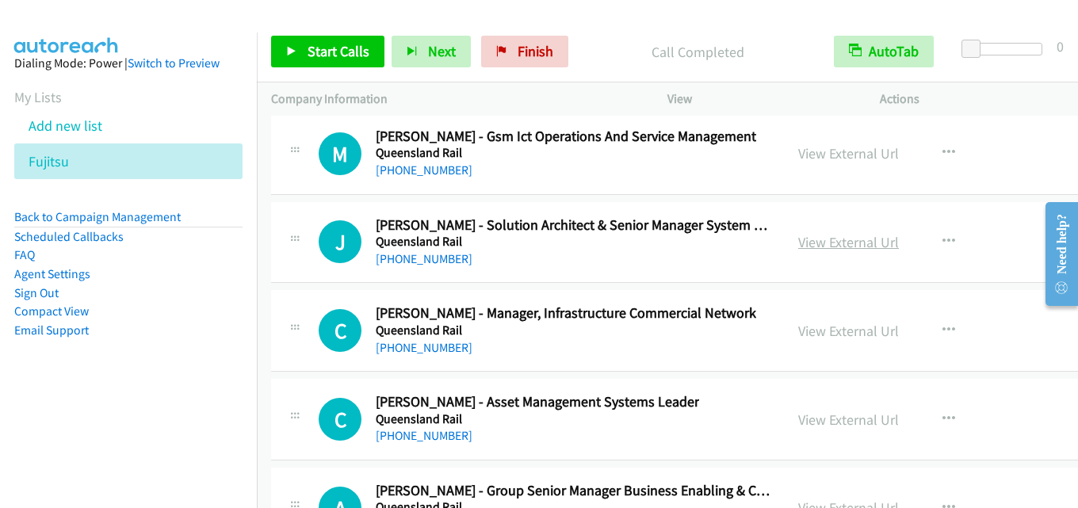
click at [798, 240] on link "View External Url" at bounding box center [848, 242] width 101 height 18
click at [811, 333] on link "View External Url" at bounding box center [848, 331] width 101 height 18
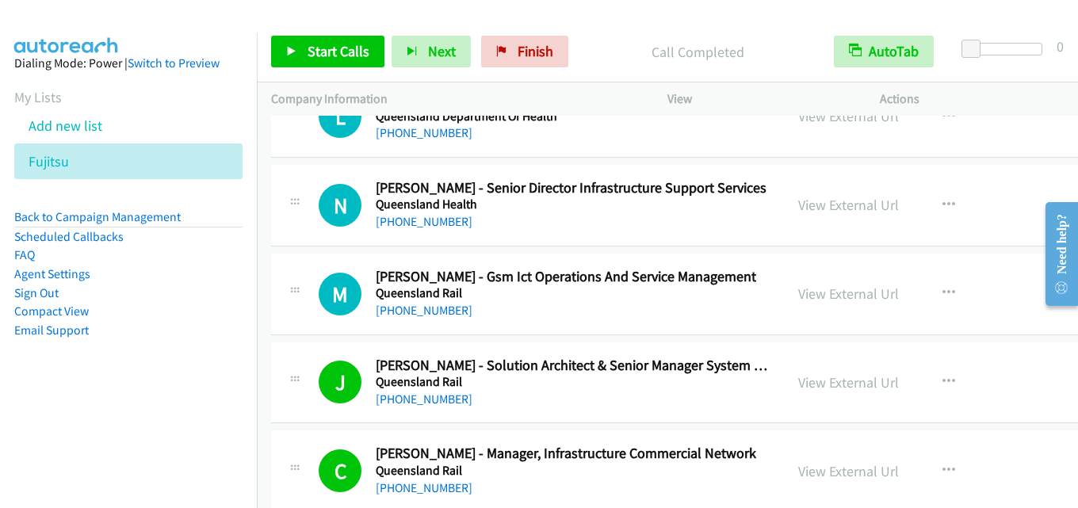
scroll to position [30953, 0]
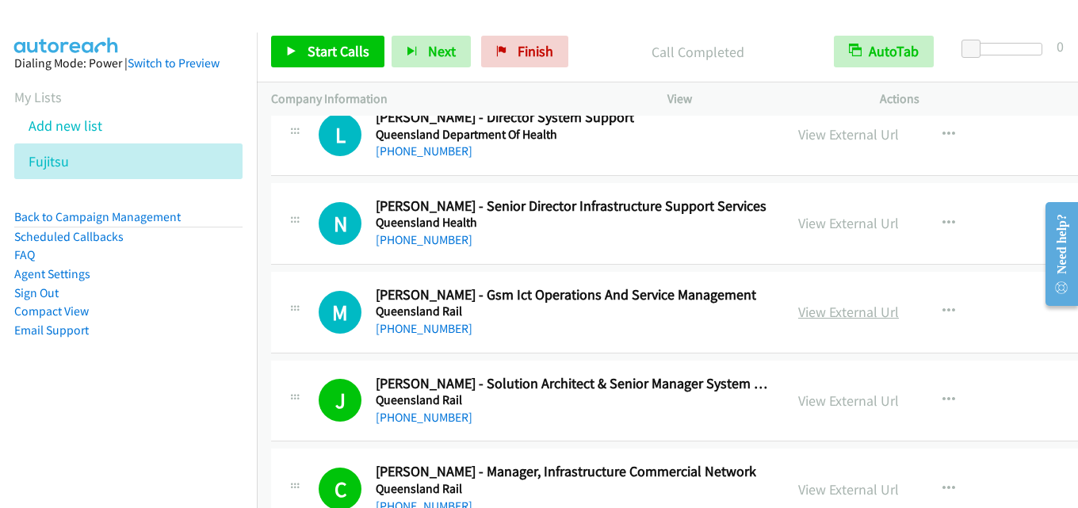
click at [798, 311] on link "View External Url" at bounding box center [848, 312] width 101 height 18
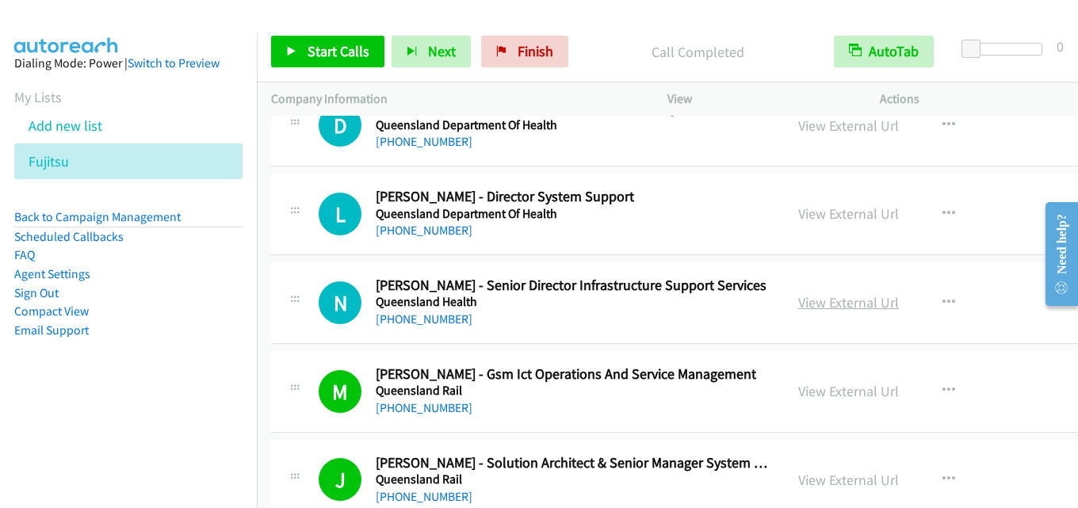
click at [820, 305] on link "View External Url" at bounding box center [848, 302] width 101 height 18
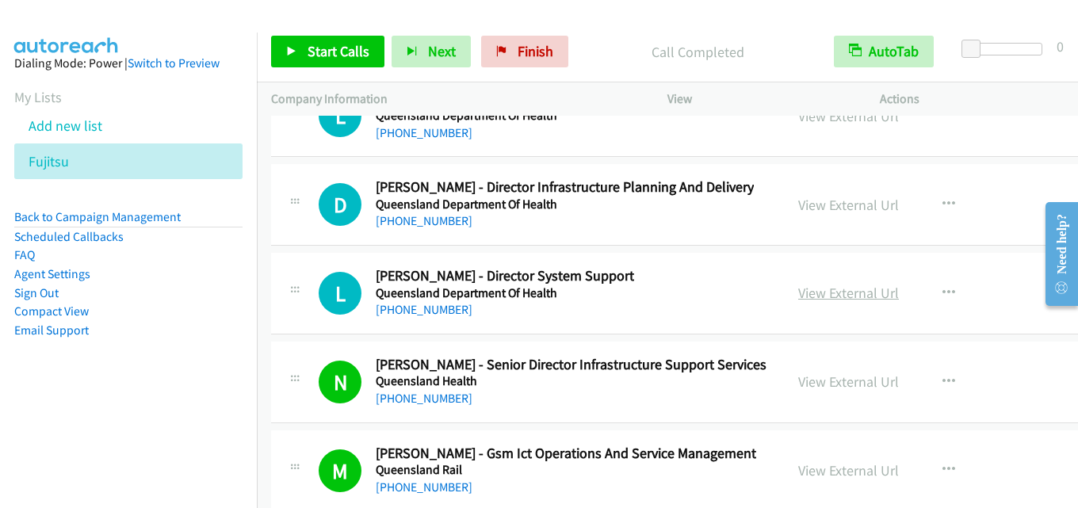
click at [811, 286] on link "View External Url" at bounding box center [848, 293] width 101 height 18
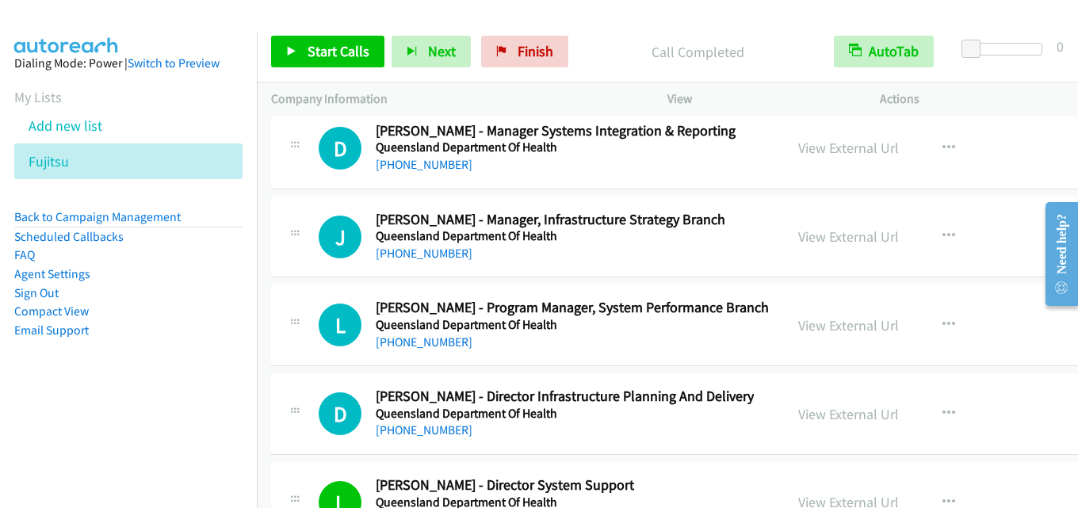
scroll to position [30556, 0]
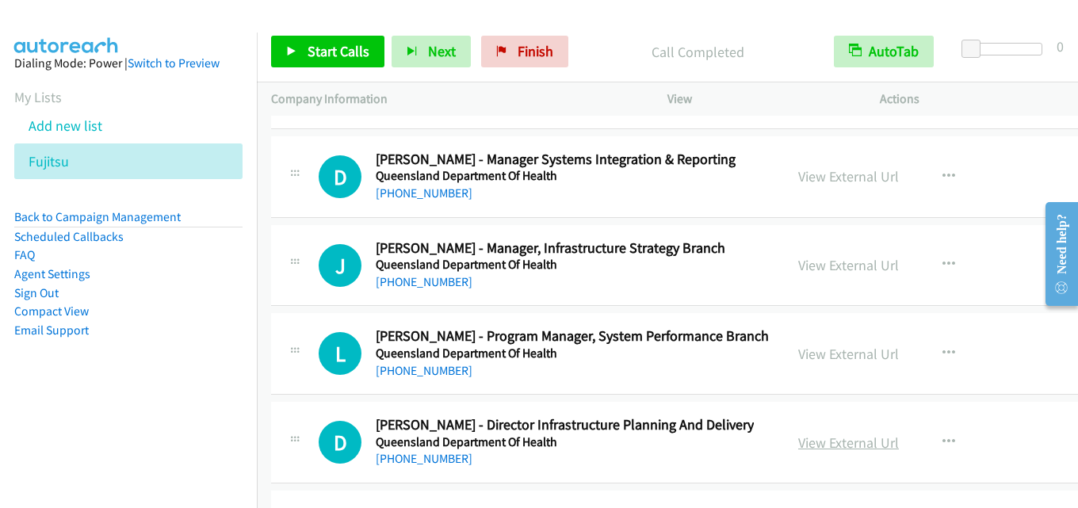
click at [804, 441] on link "View External Url" at bounding box center [848, 443] width 101 height 18
click at [800, 351] on link "View External Url" at bounding box center [848, 354] width 101 height 18
